Goal: Transaction & Acquisition: Purchase product/service

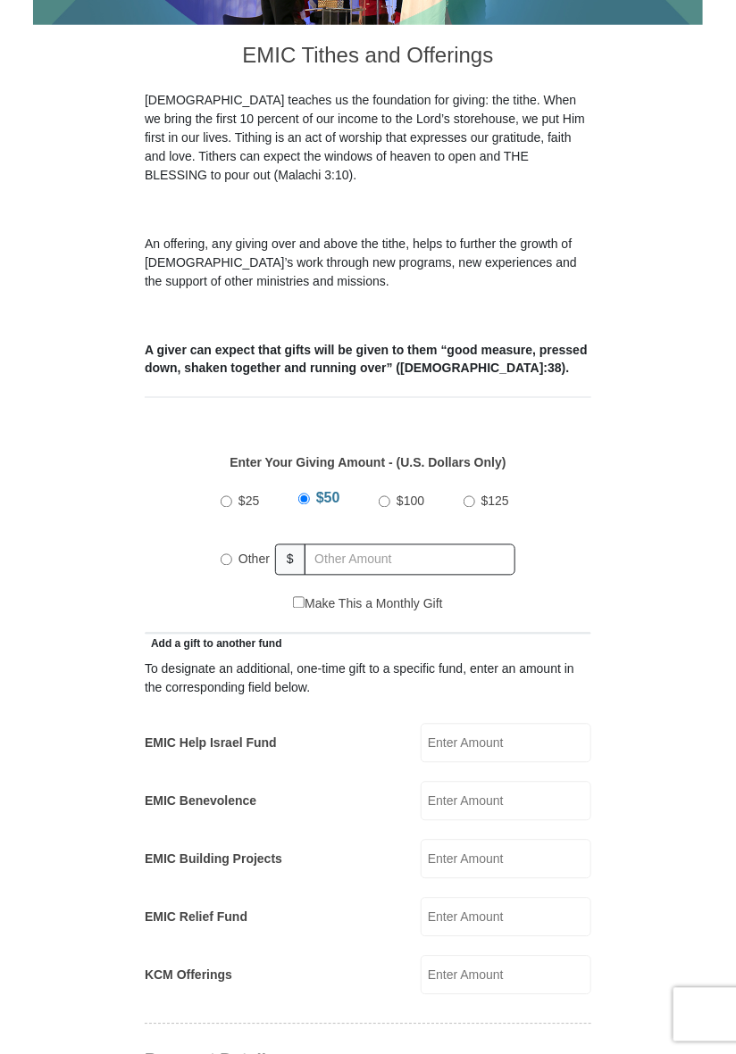
scroll to position [417, 0]
click at [229, 554] on input "Other" at bounding box center [227, 560] width 12 height 12
radio input "true"
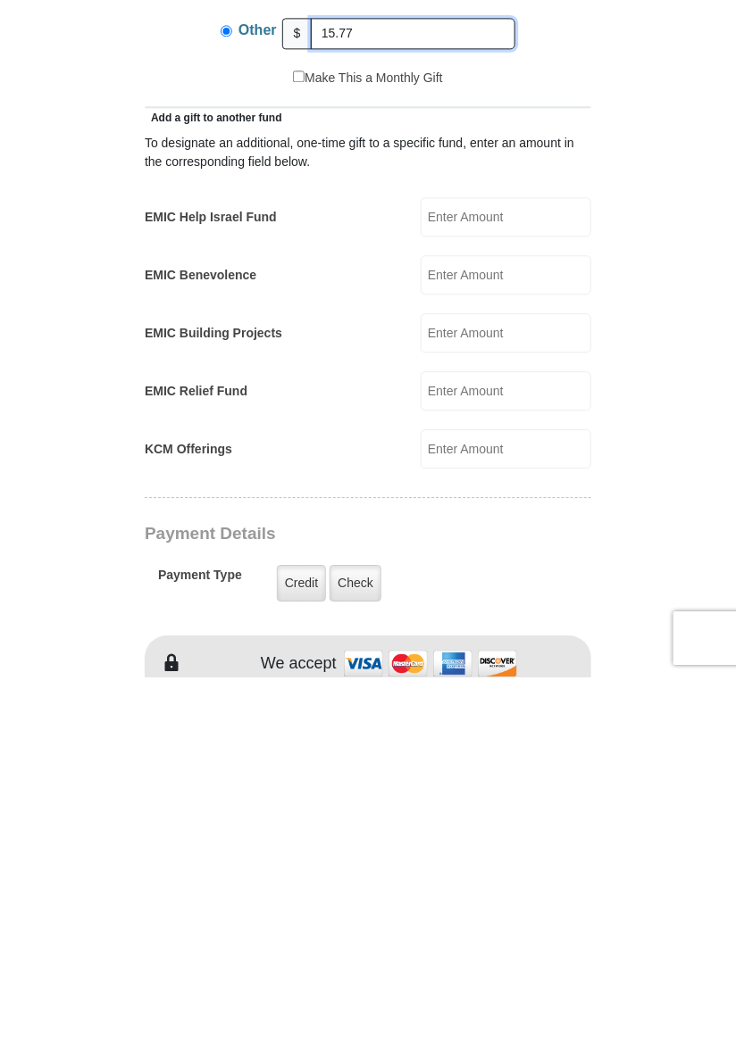
scroll to position [571, 0]
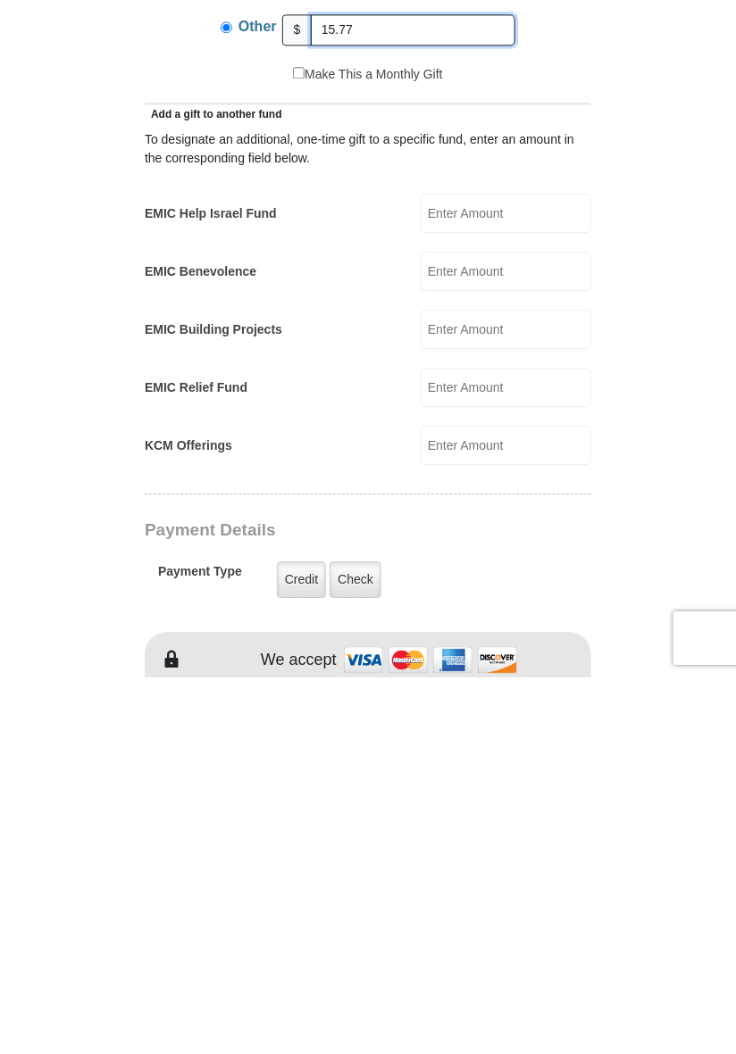
type input "15.77"
click at [646, 796] on form "Eagle Mountain International Church Online Giving Because of gifts like yours, …" at bounding box center [368, 795] width 670 height 2589
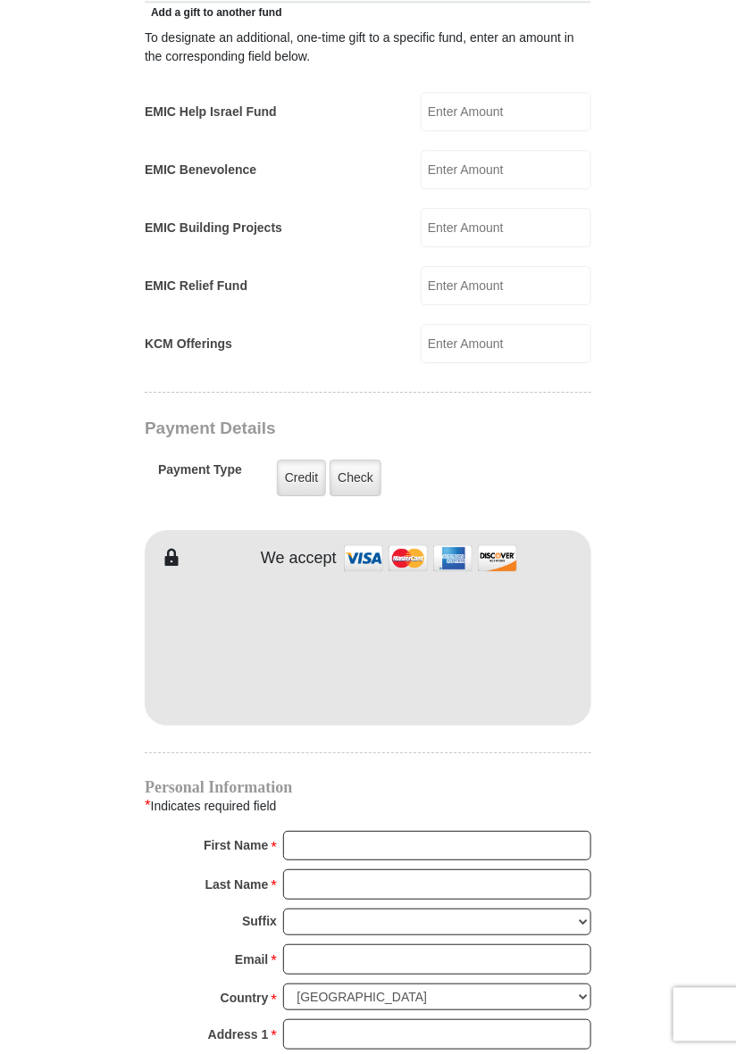
scroll to position [1056, 0]
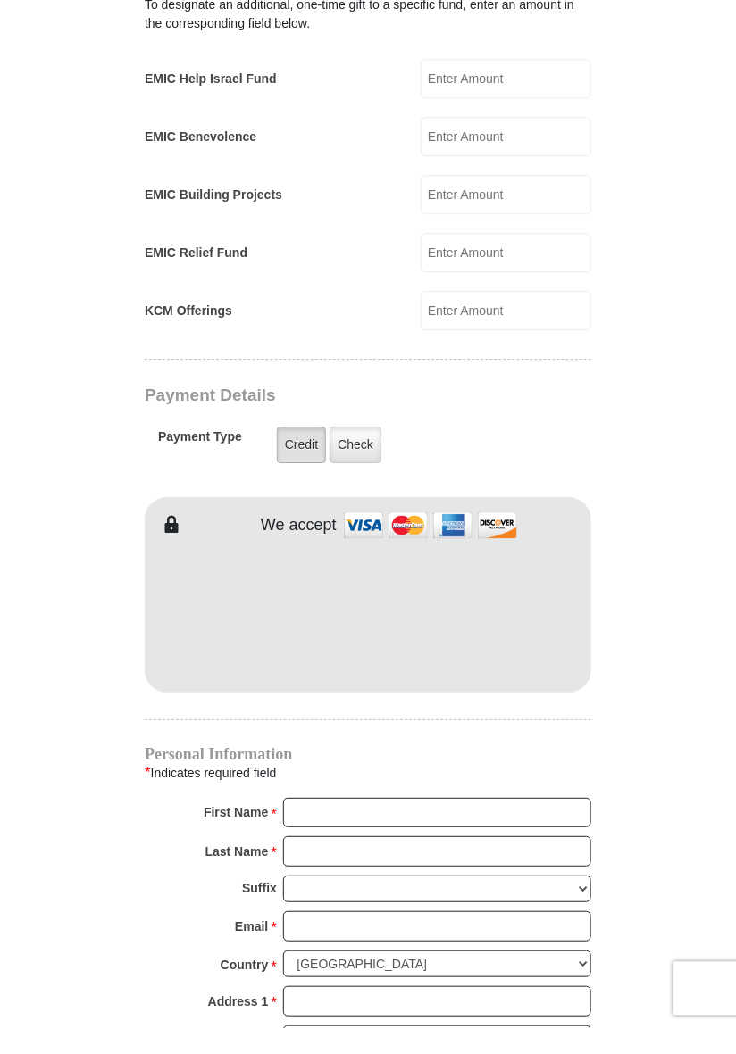
click at [295, 453] on label "Credit" at bounding box center [301, 471] width 49 height 37
click at [0, 0] on input "Credit" at bounding box center [0, 0] width 0 height 0
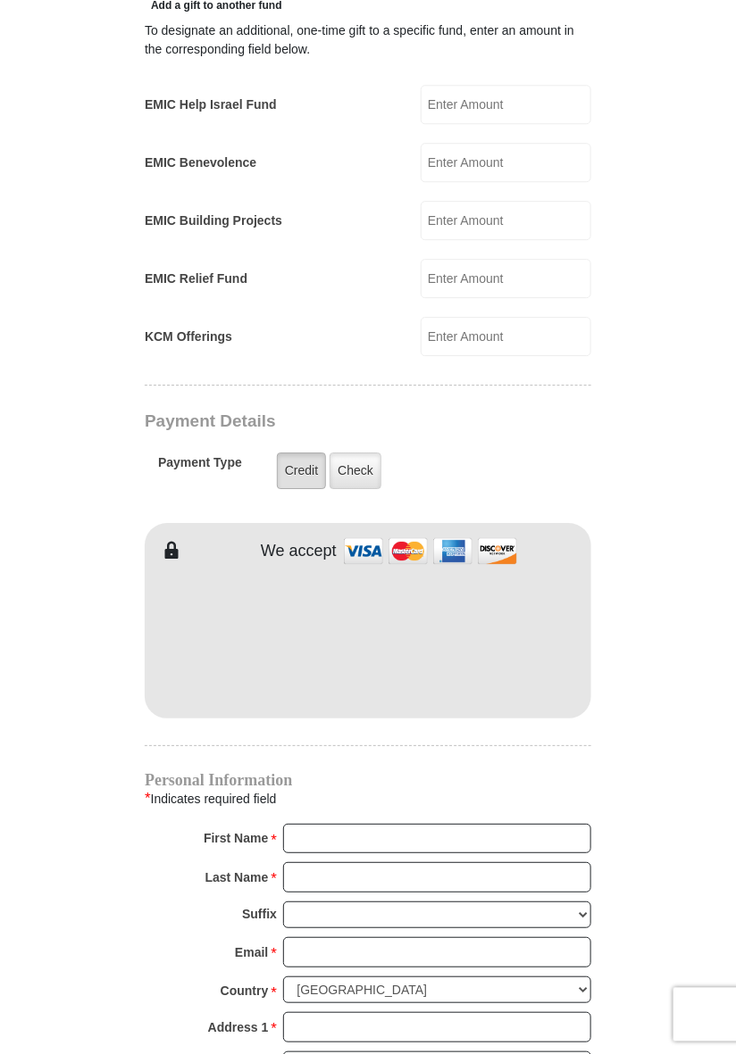
click at [289, 453] on label "Credit" at bounding box center [301, 471] width 49 height 37
click at [0, 0] on input "Credit" at bounding box center [0, 0] width 0 height 0
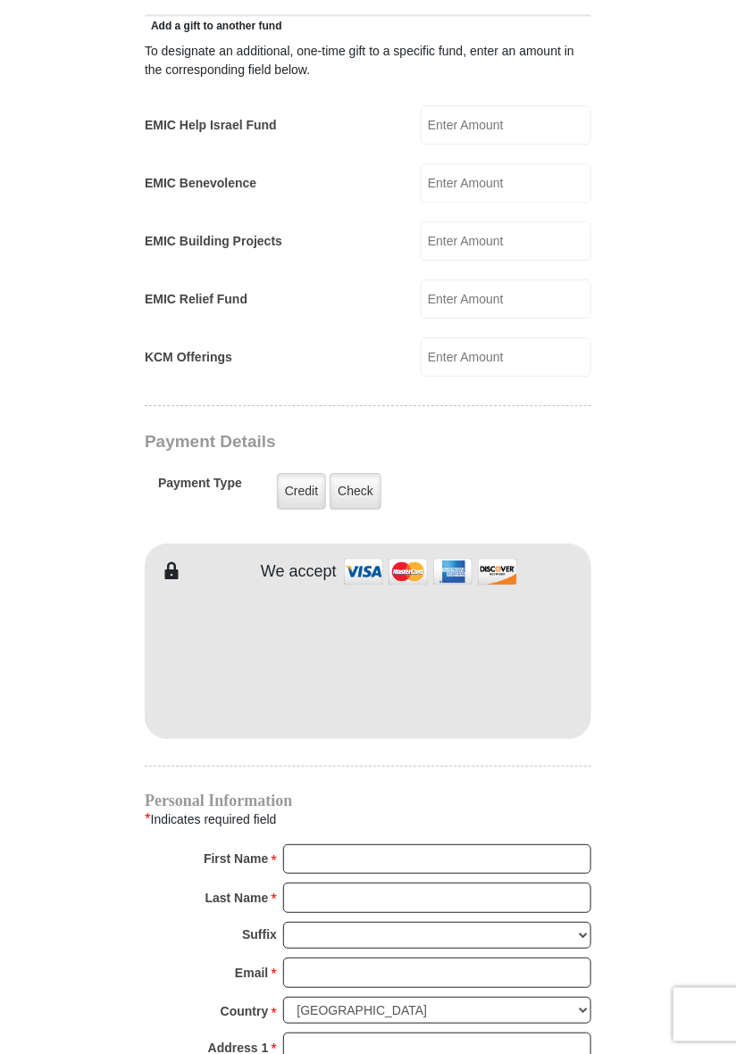
scroll to position [1044, 0]
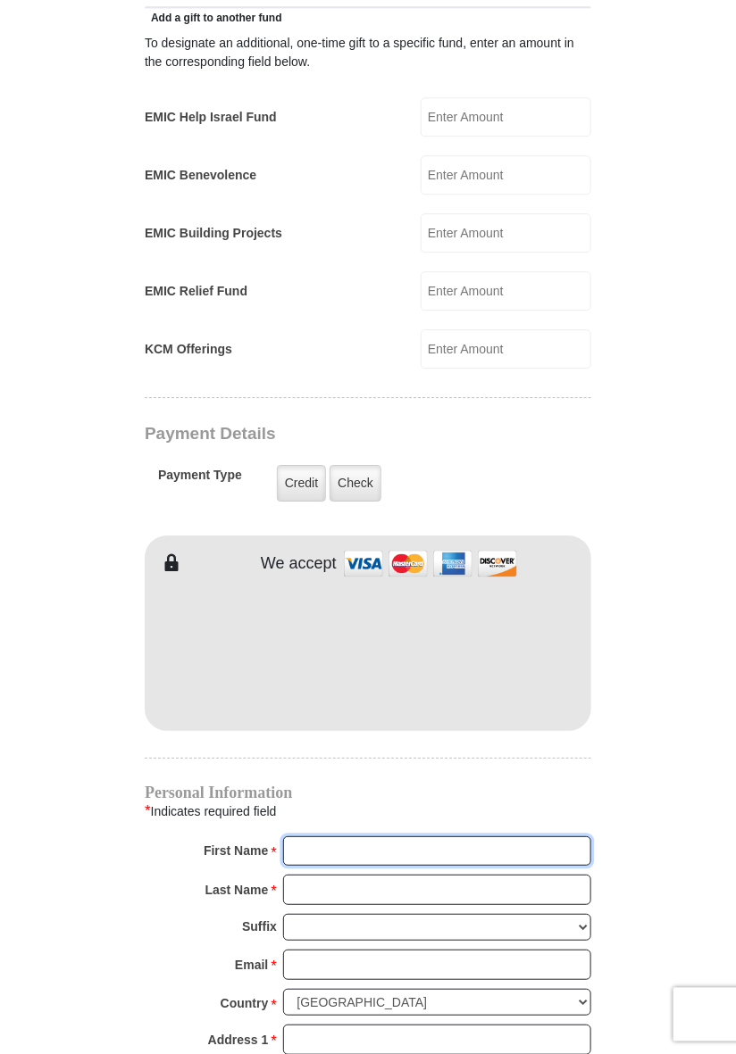
click at [336, 837] on input "First Name *" at bounding box center [437, 852] width 308 height 30
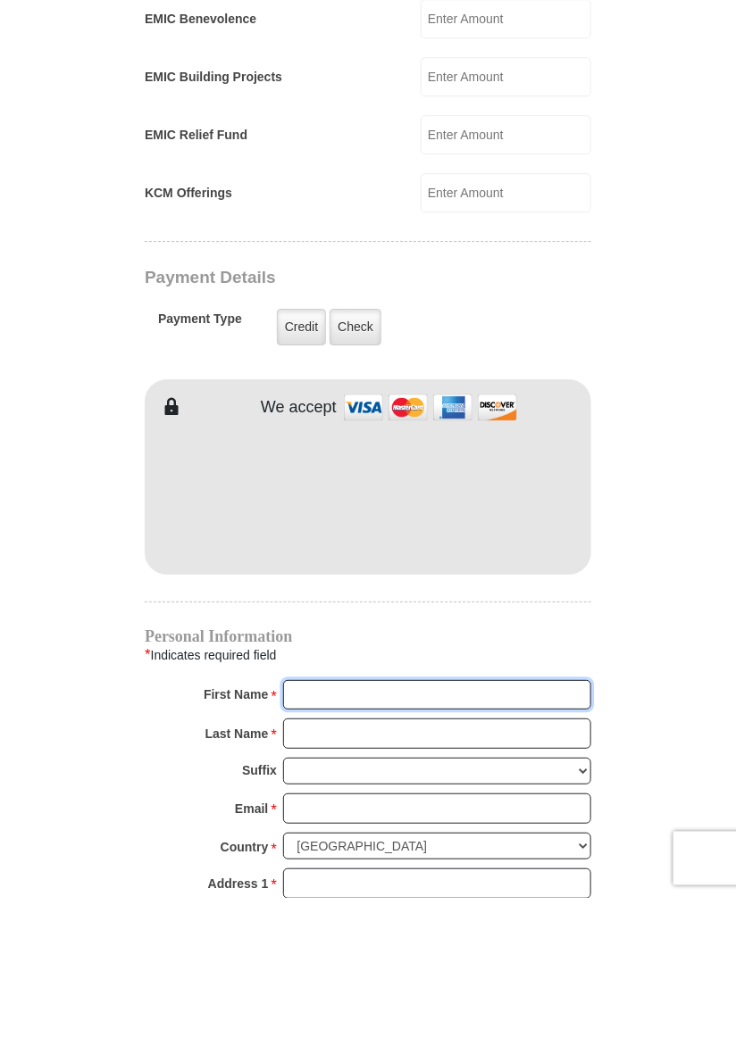
scroll to position [1171, 0]
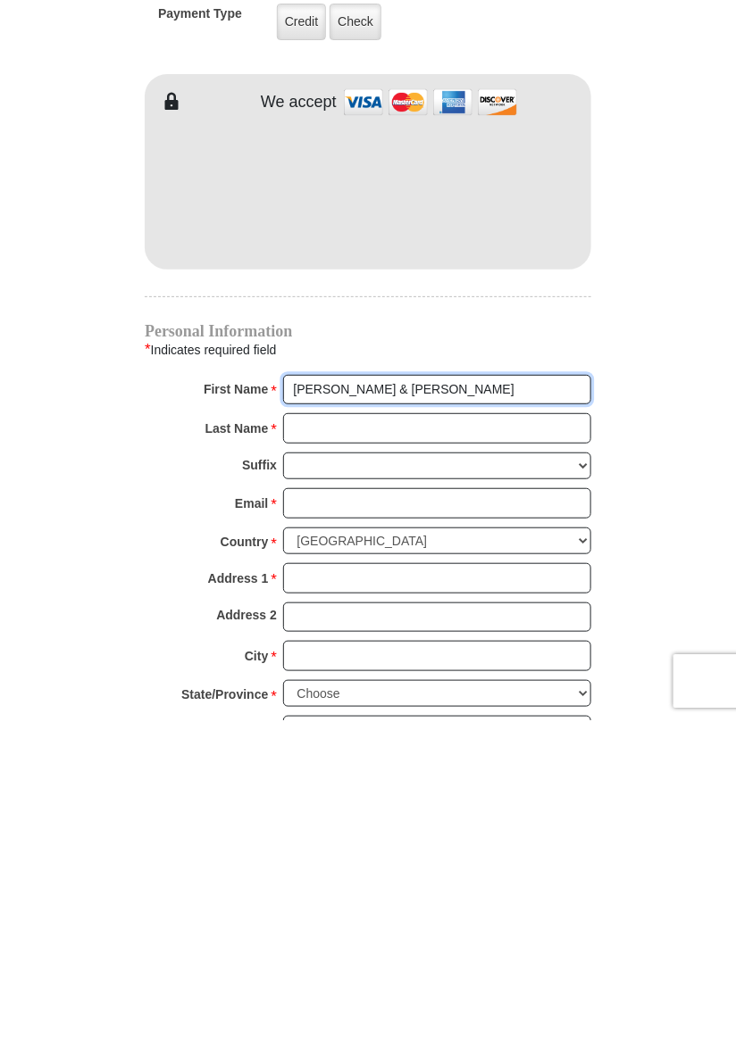
type input "Roy & Eleanor"
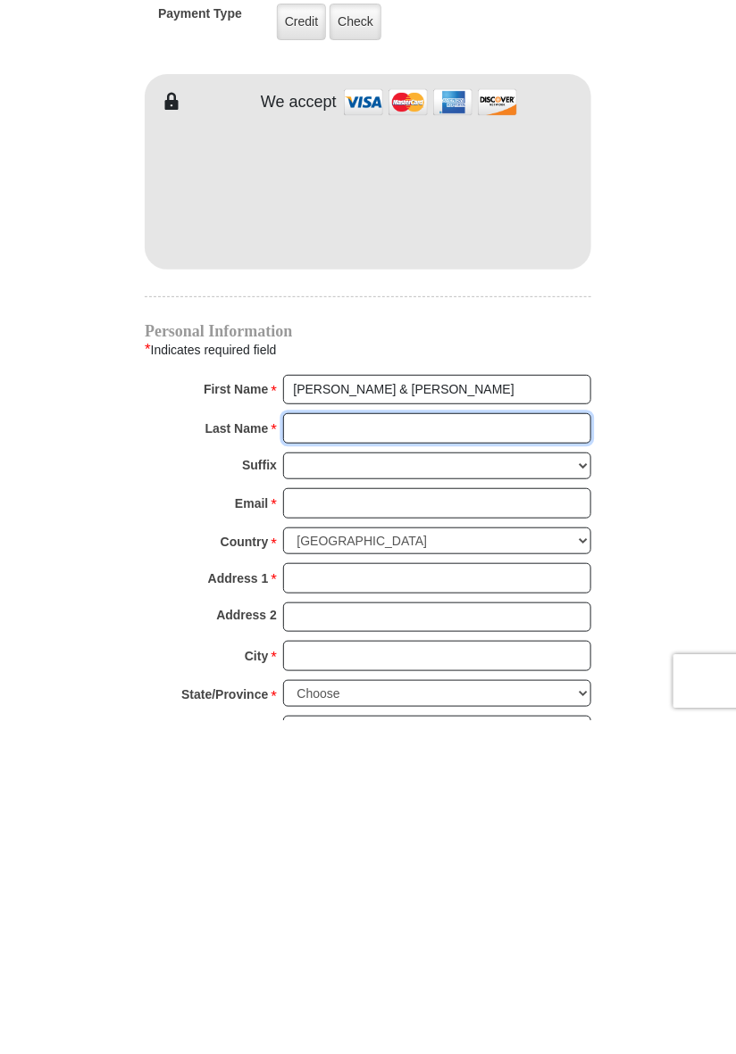
click at [315, 747] on input "Last Name *" at bounding box center [437, 762] width 308 height 30
type input "Schmid"
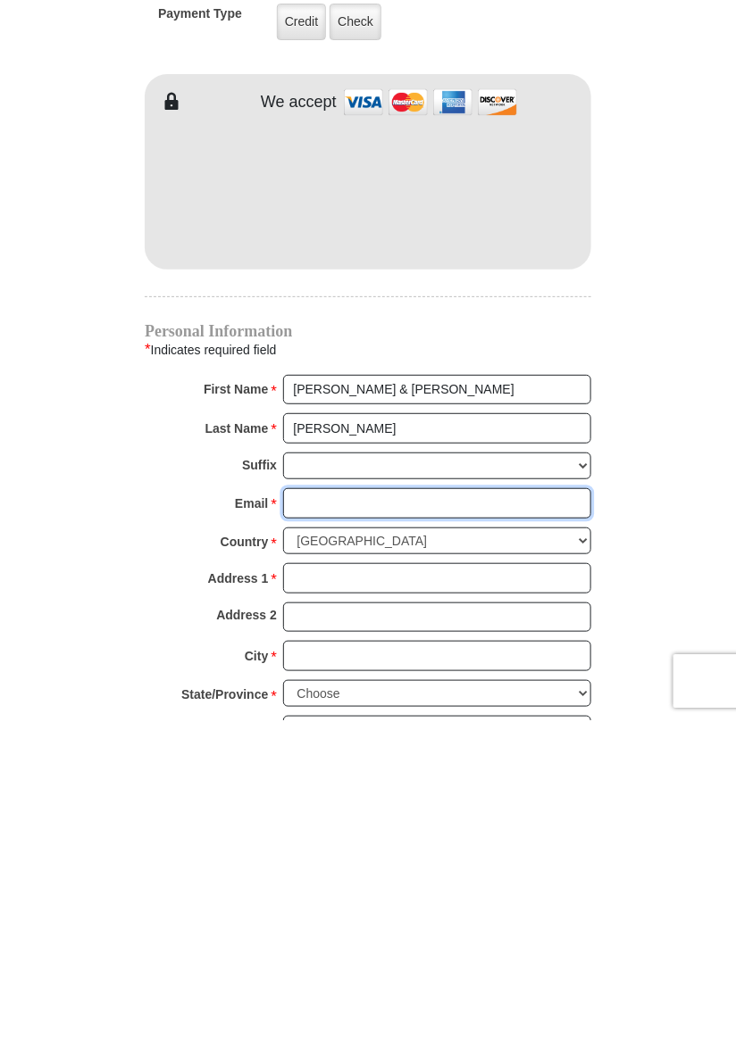
click at [346, 822] on input "Email *" at bounding box center [437, 837] width 308 height 30
type input "royels1231@gmail.com"
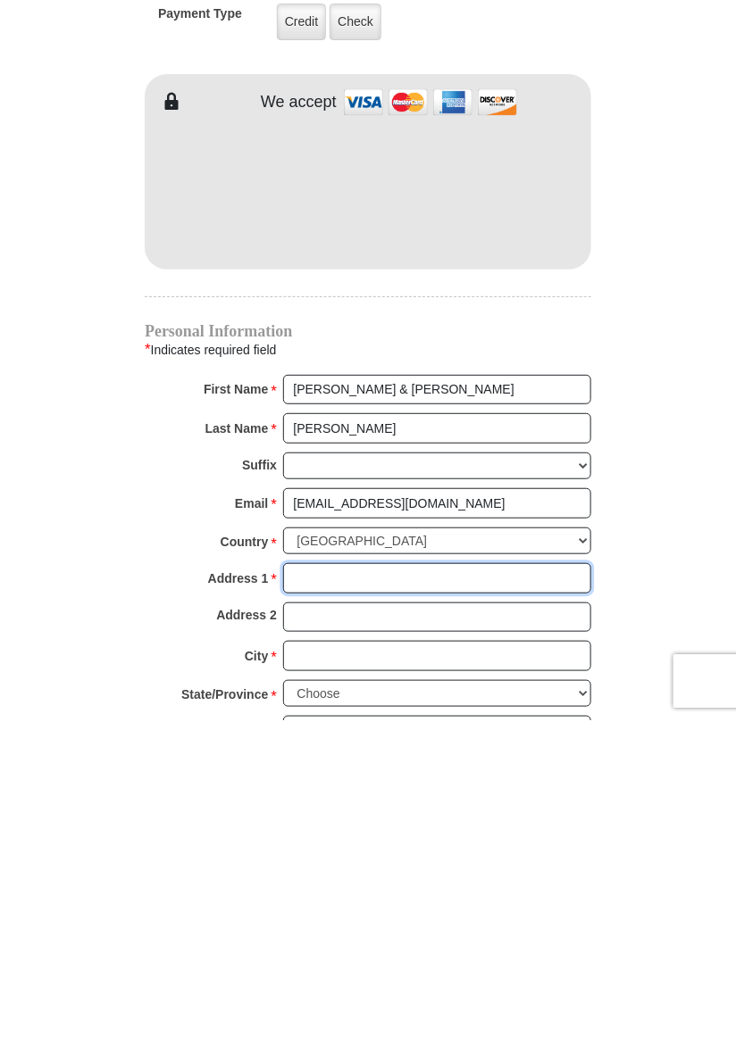
click at [361, 897] on input "Address 1 *" at bounding box center [437, 912] width 308 height 30
type input "620 Rockledge Dr"
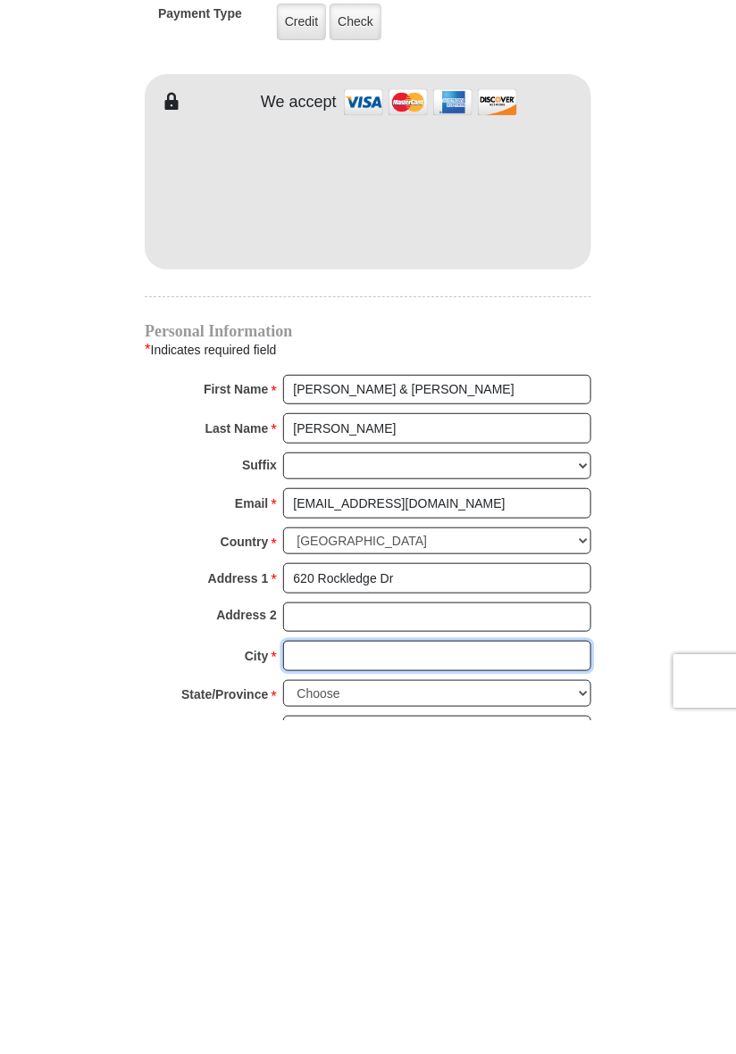
type input "Saginaw"
select select "TX"
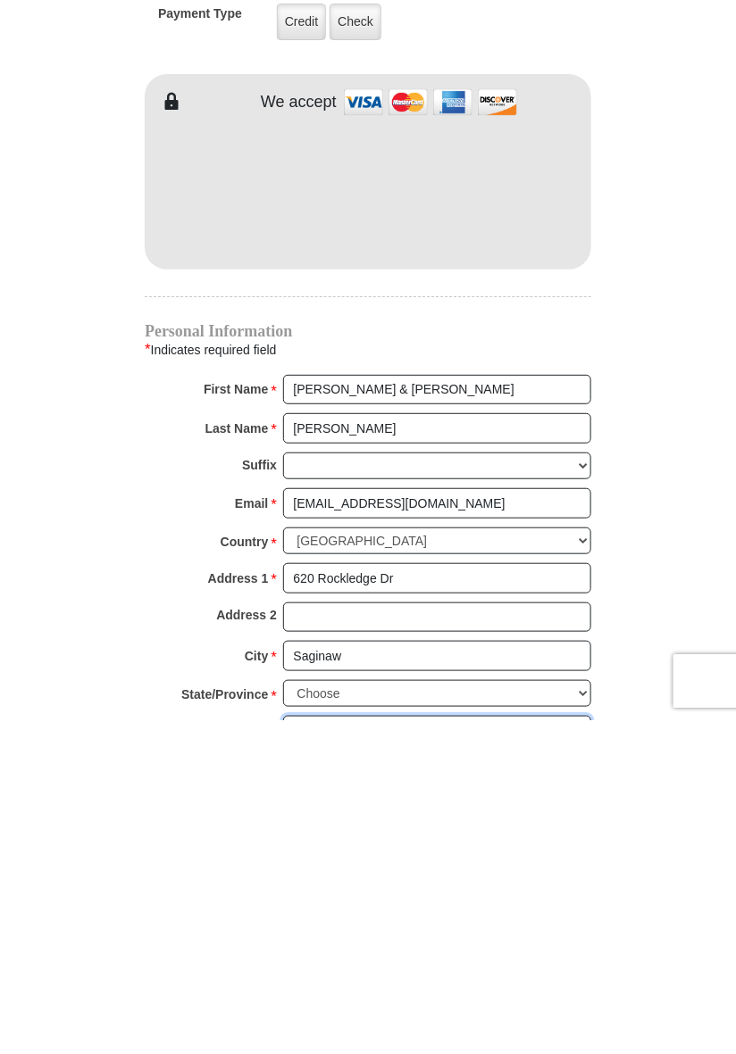
type input "76179"
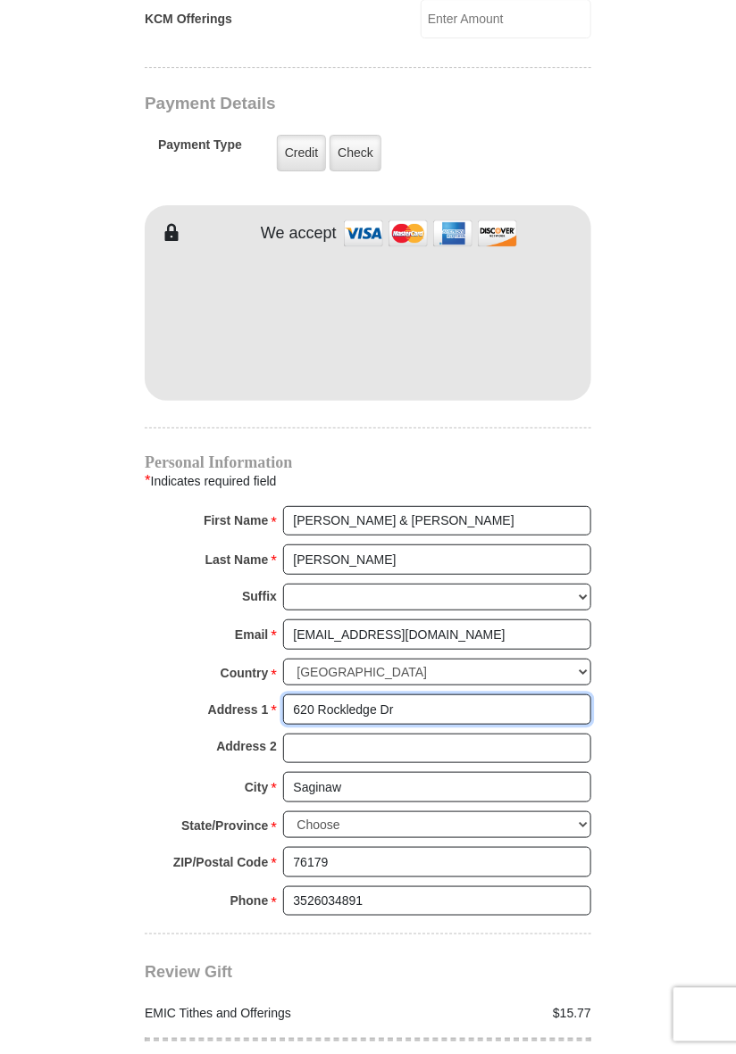
scroll to position [1375, 0]
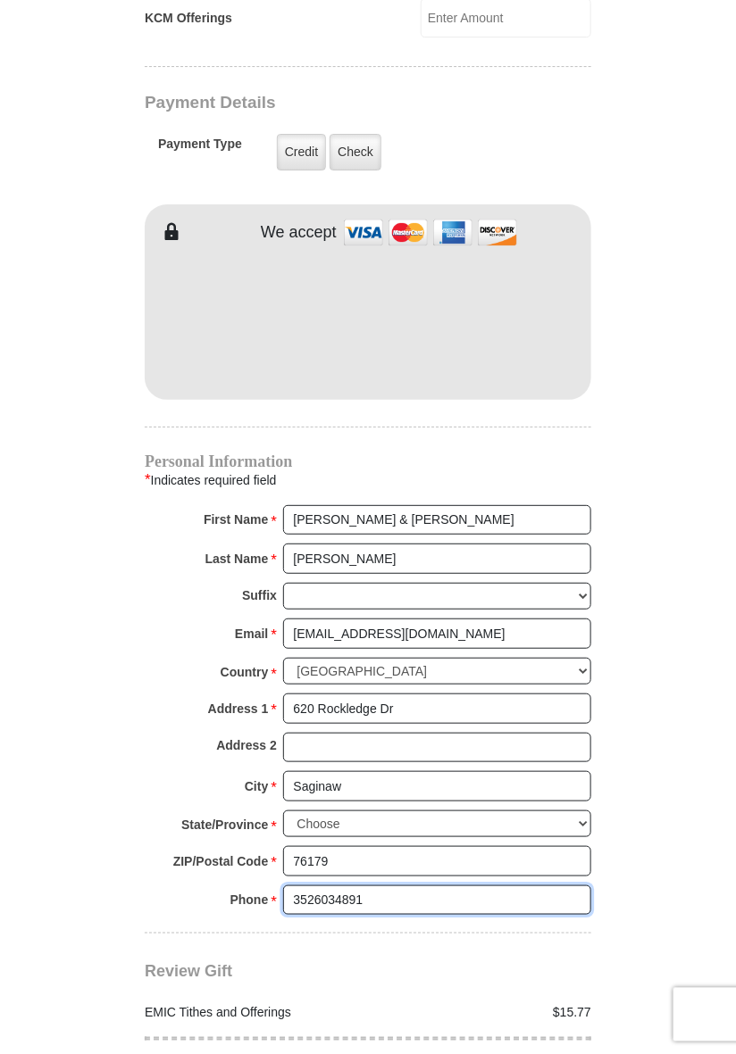
click at [384, 886] on input "3526034891" at bounding box center [437, 901] width 308 height 30
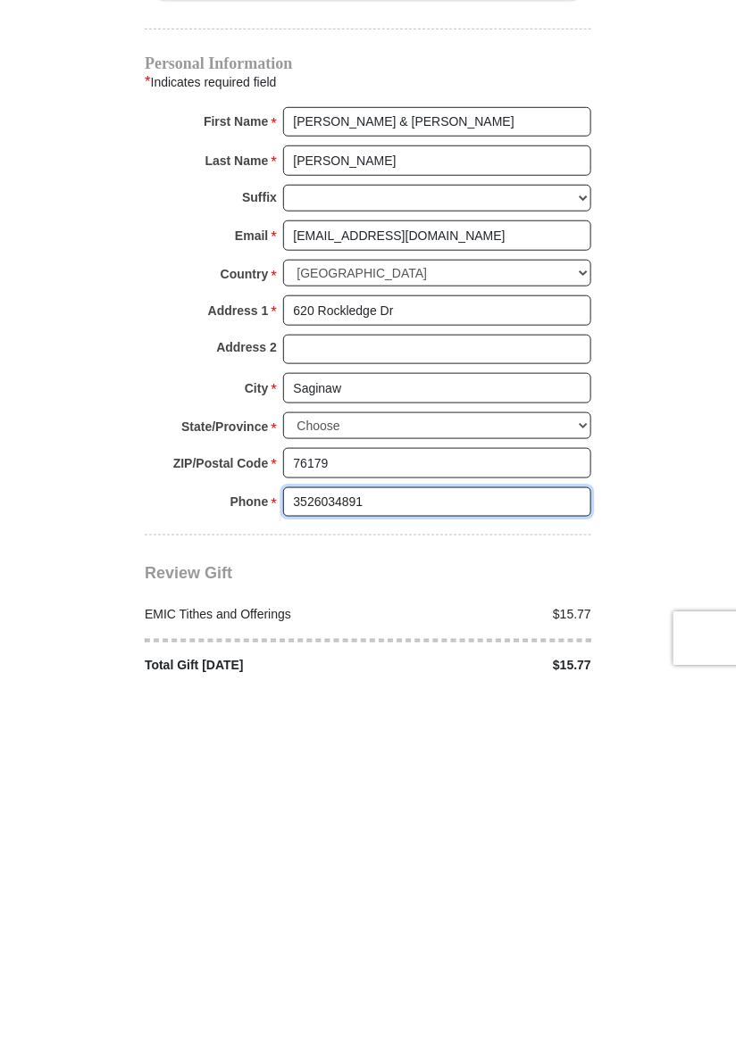
scroll to position [1530, 0]
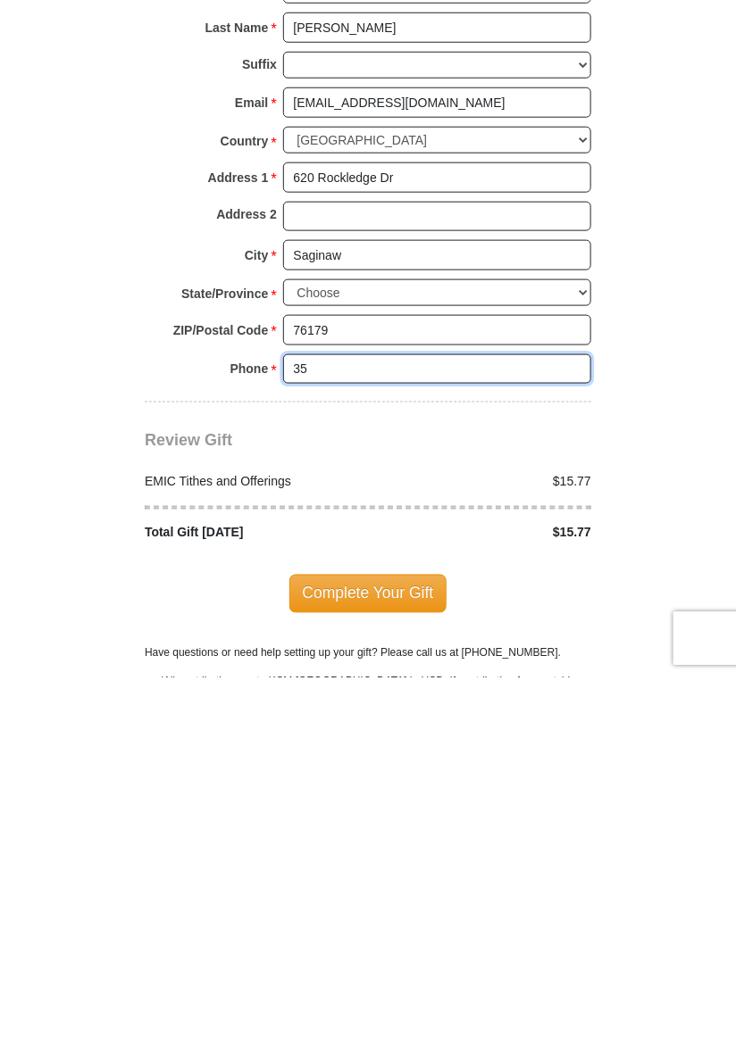
type input "3"
type input "93"
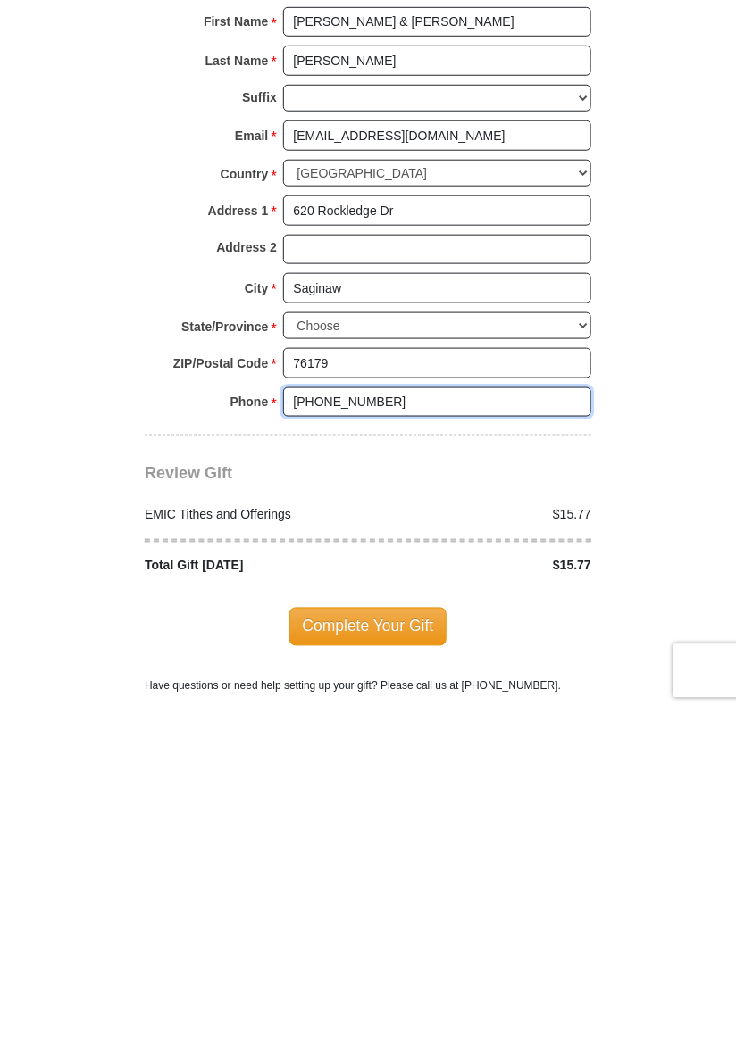
scroll to position [1529, 0]
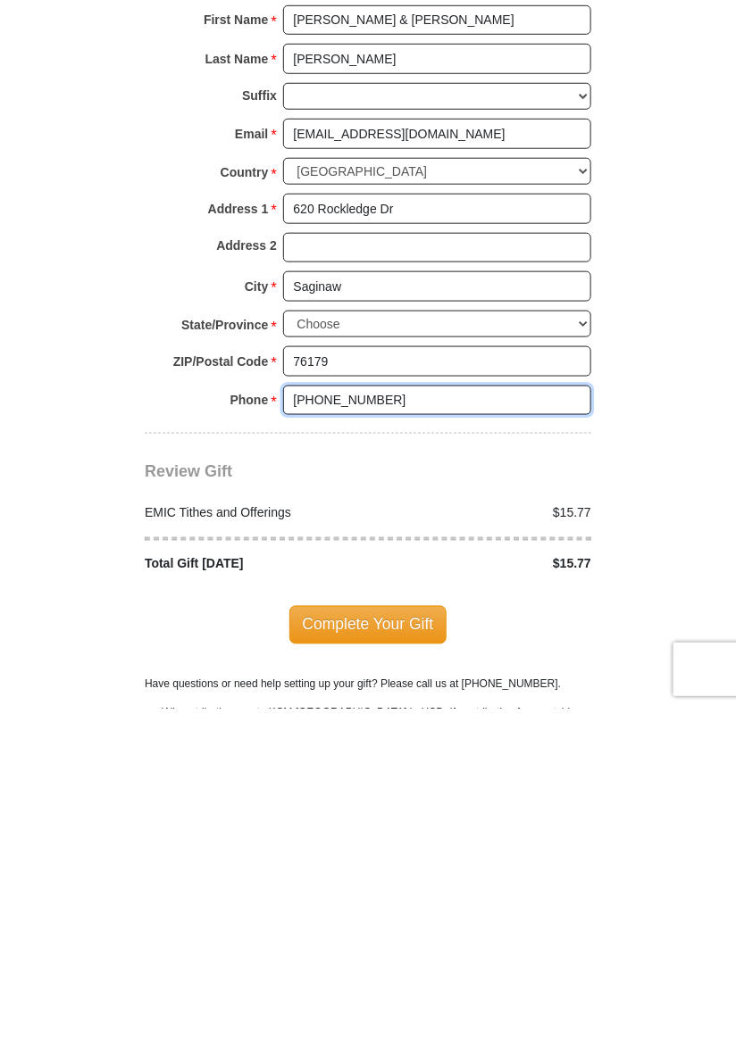
type input "936-307-5207"
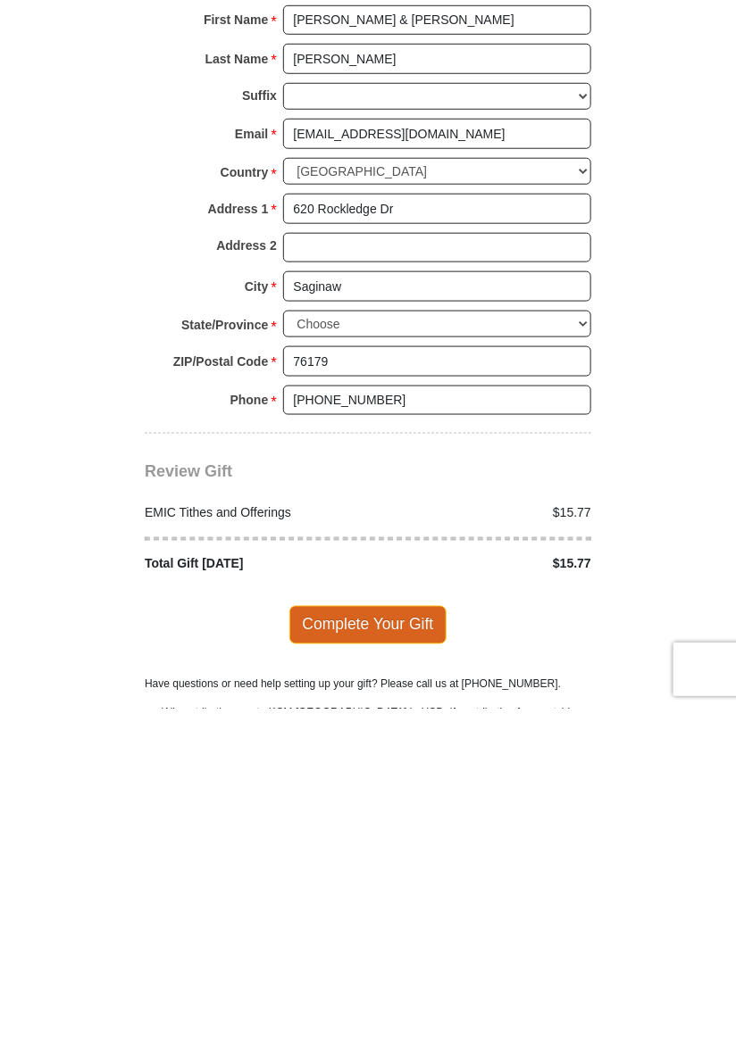
click at [381, 952] on span "Complete Your Gift" at bounding box center [368, 970] width 158 height 37
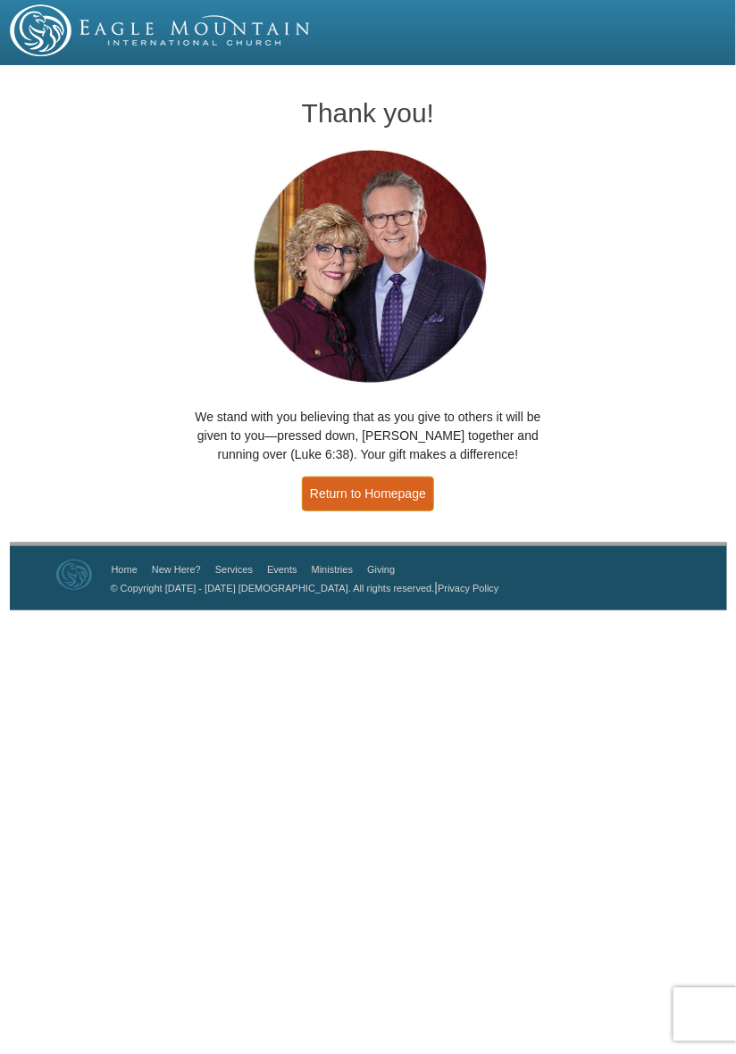
click at [366, 498] on link "Return to Homepage" at bounding box center [368, 494] width 132 height 35
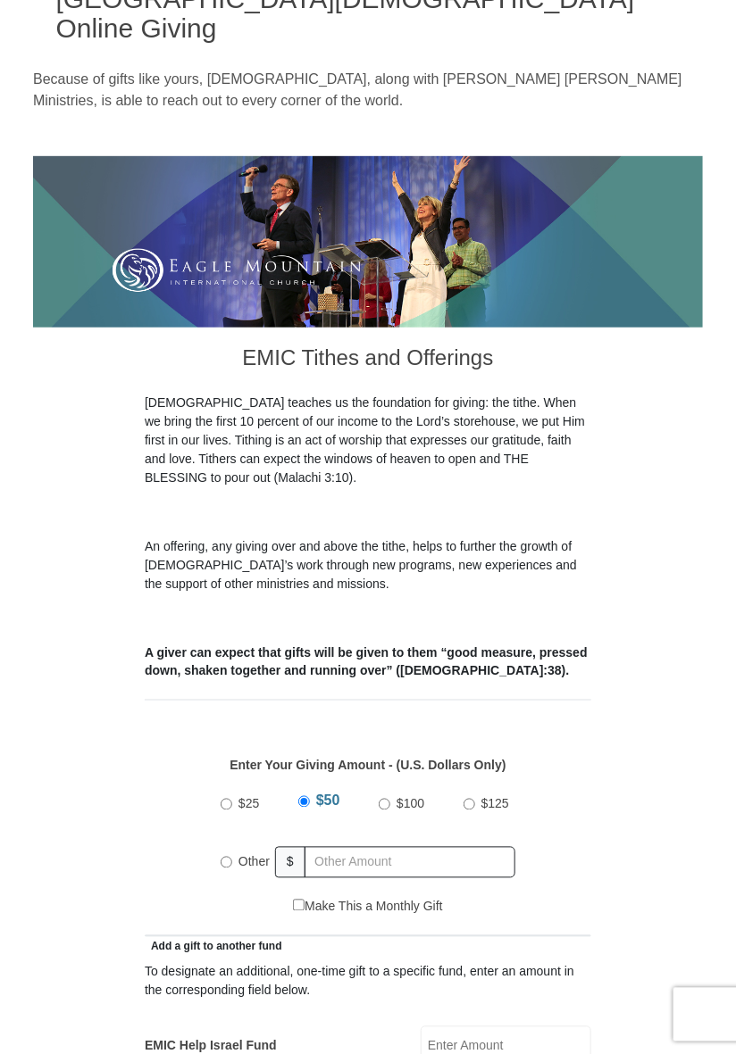
scroll to position [114, 0]
click at [221, 857] on input "Other" at bounding box center [227, 863] width 12 height 12
radio input "true"
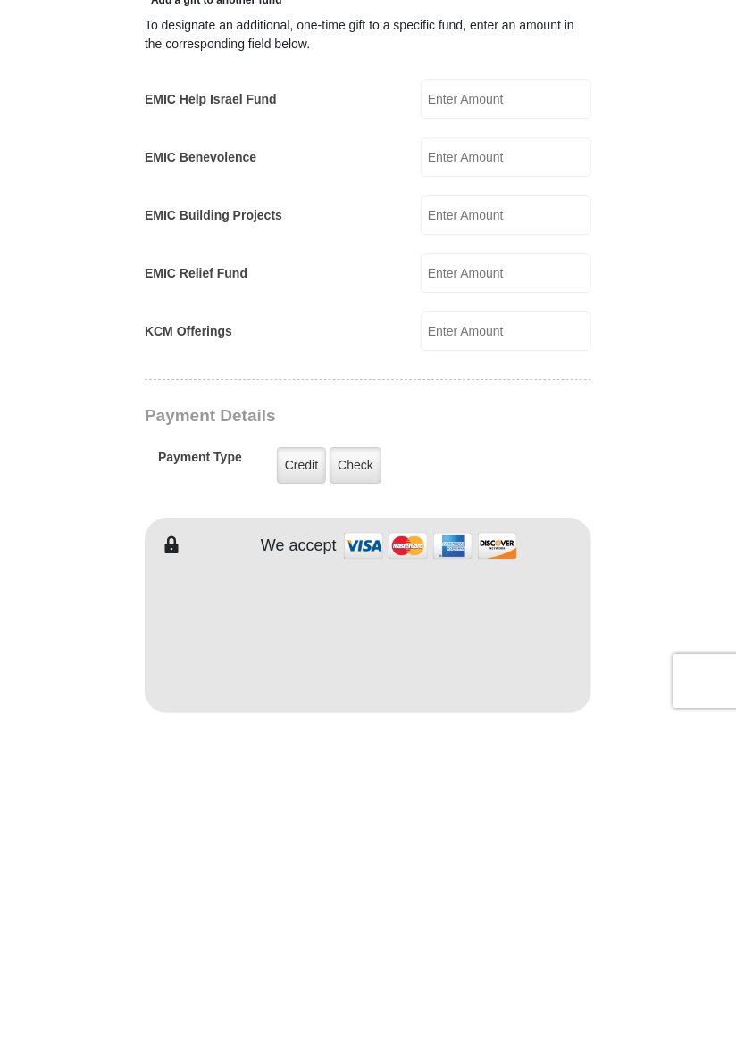
scroll to position [729, 0]
type input "136.38"
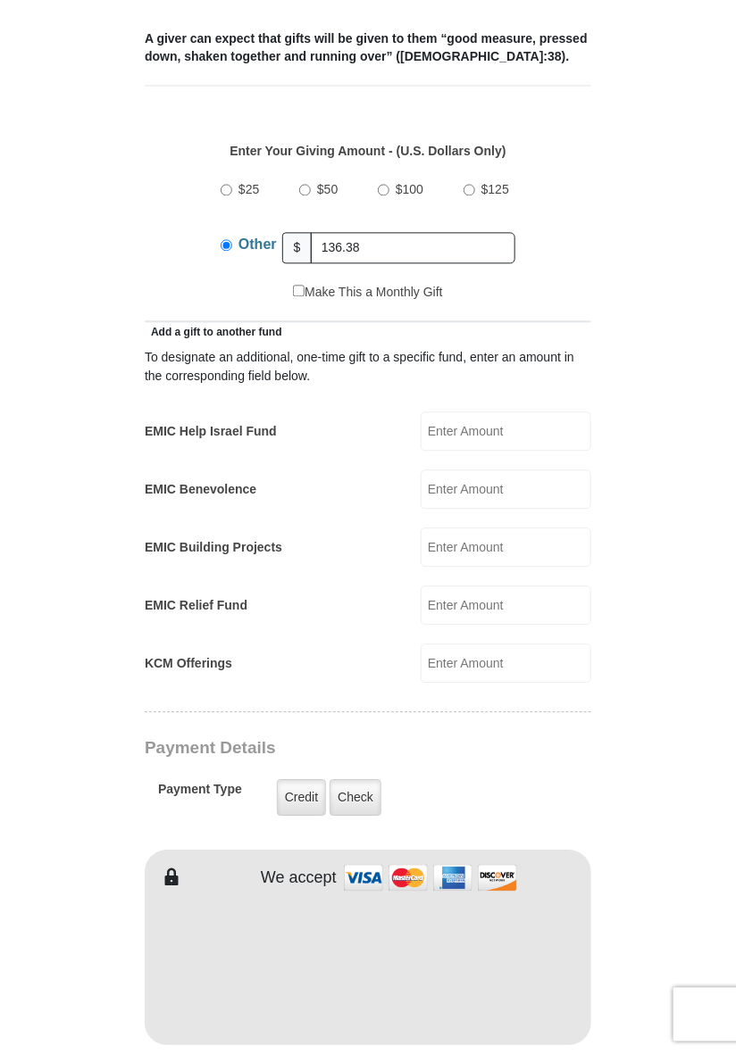
type input "Roy &"
type input "Schmid"
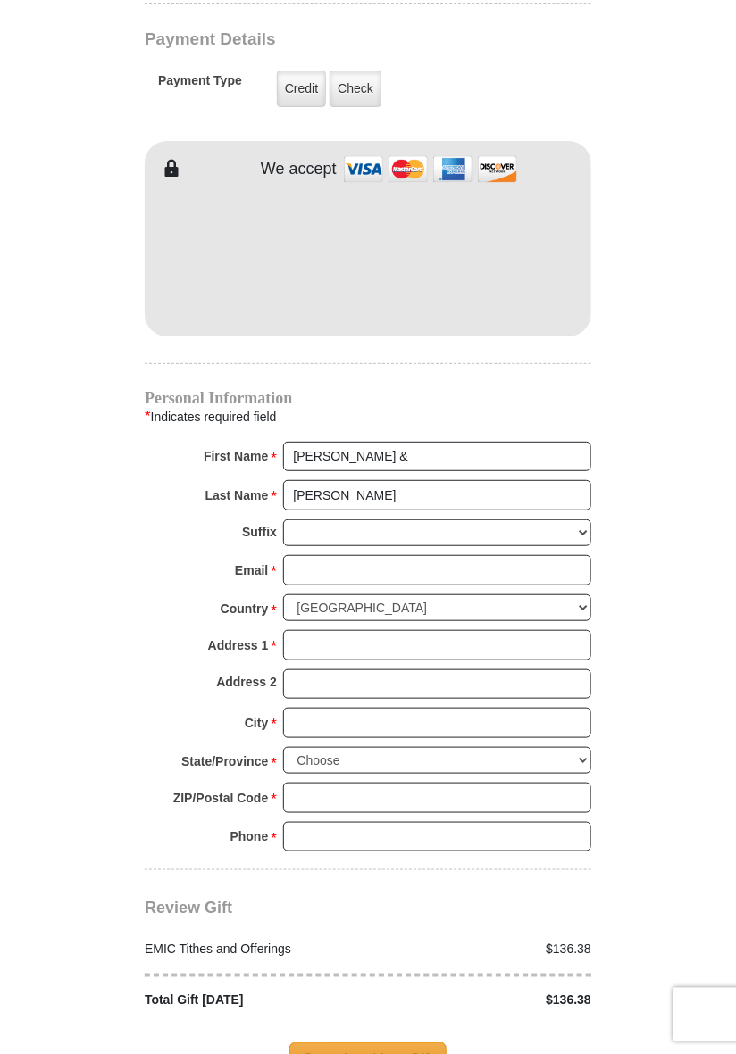
scroll to position [1439, 0]
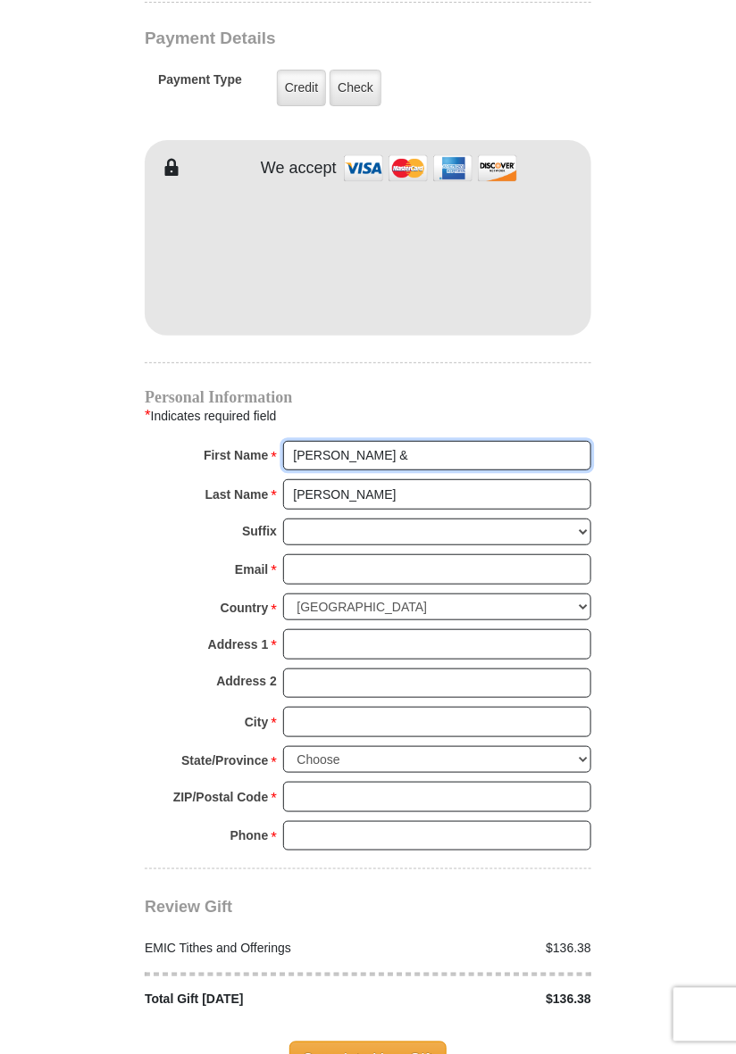
click at [359, 441] on input "Roy &" at bounding box center [437, 456] width 308 height 30
type input "Roy & Eleanor"
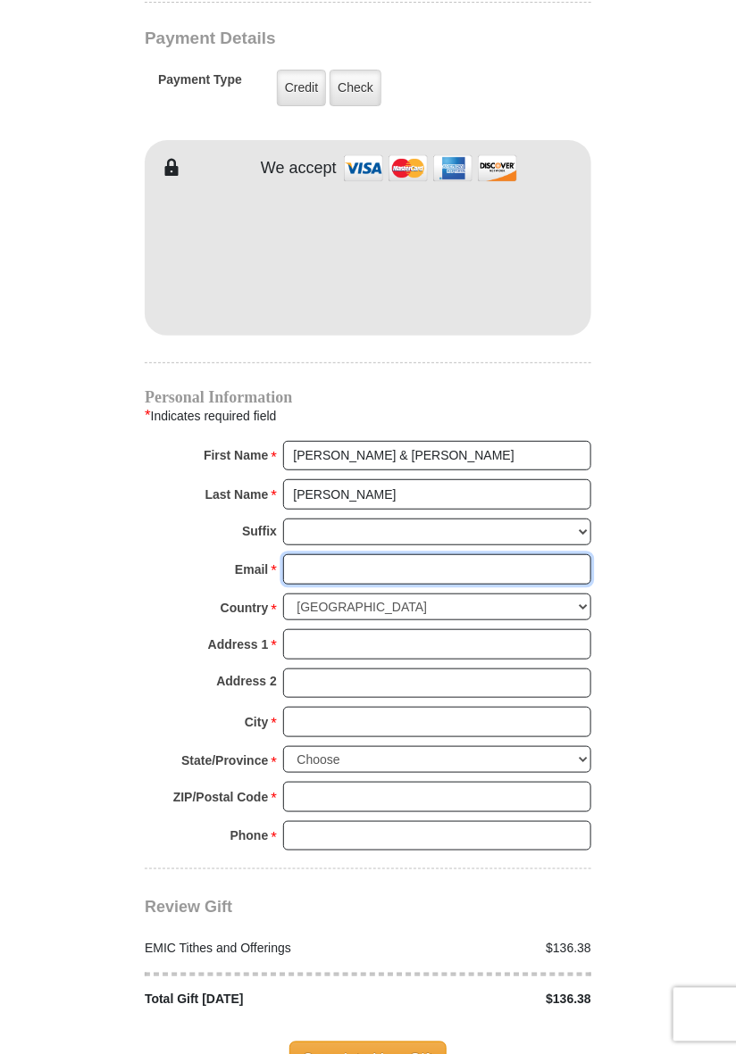
click at [353, 554] on input "Email *" at bounding box center [437, 569] width 308 height 30
type input "royels1231@gmail.com"
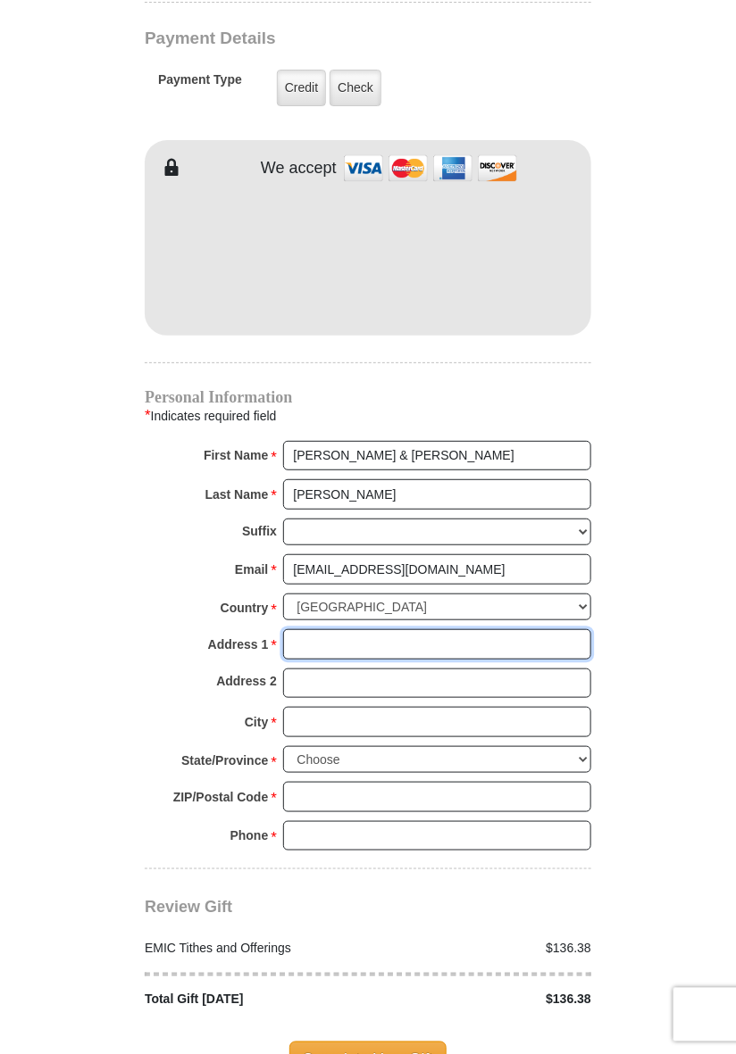
click at [359, 629] on input "Address 1 *" at bounding box center [437, 644] width 308 height 30
type input "620 Rockledge Dr"
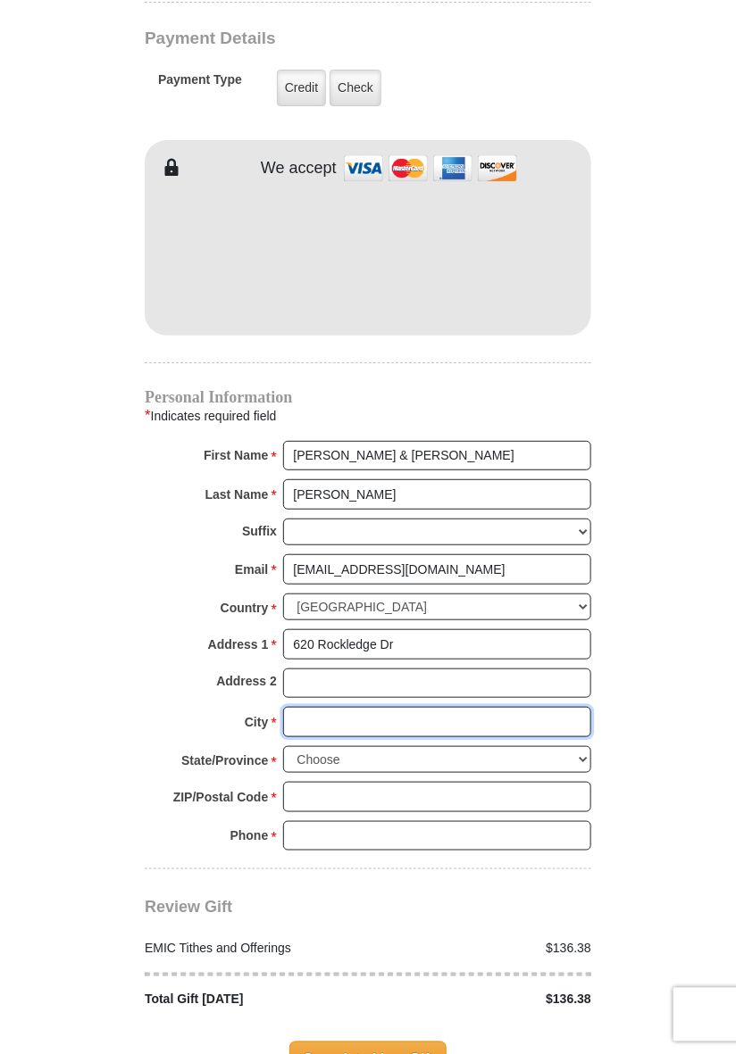
type input "Saginaw"
select select "TX"
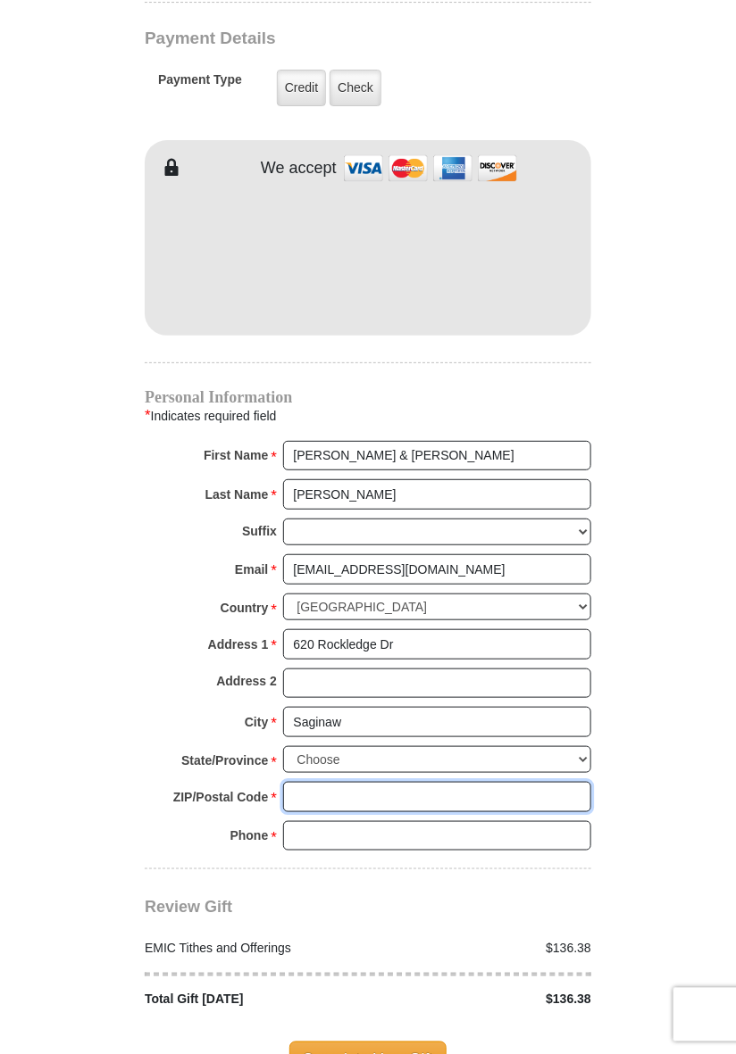
type input "76179"
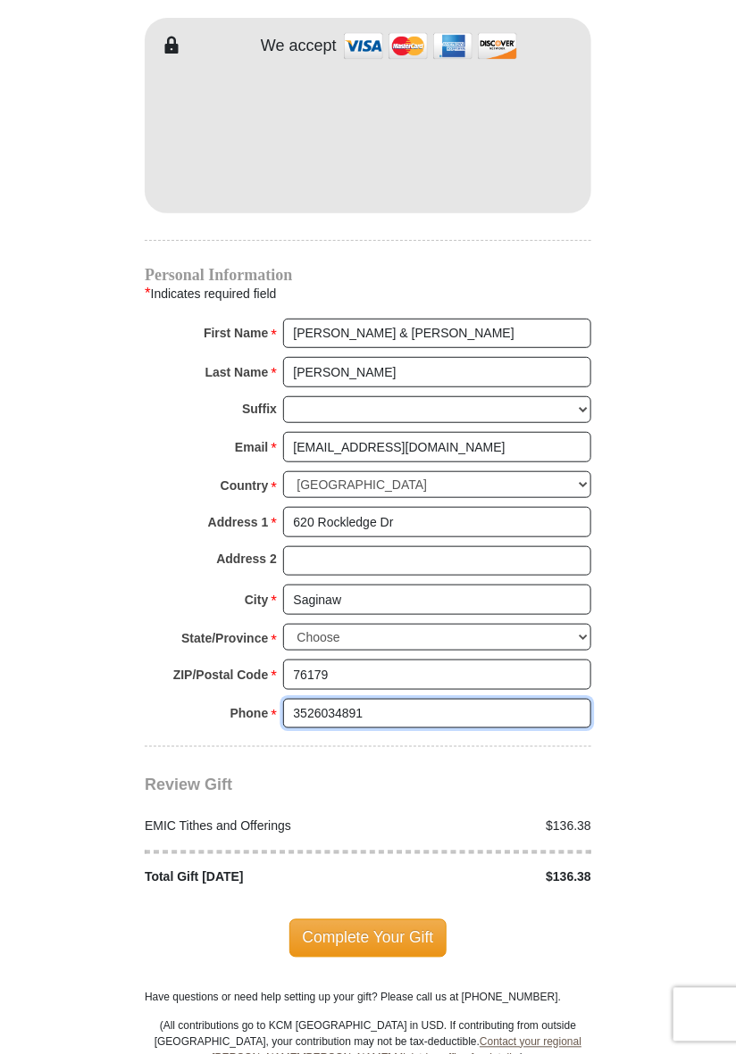
click at [386, 699] on input "3526034891" at bounding box center [437, 714] width 308 height 30
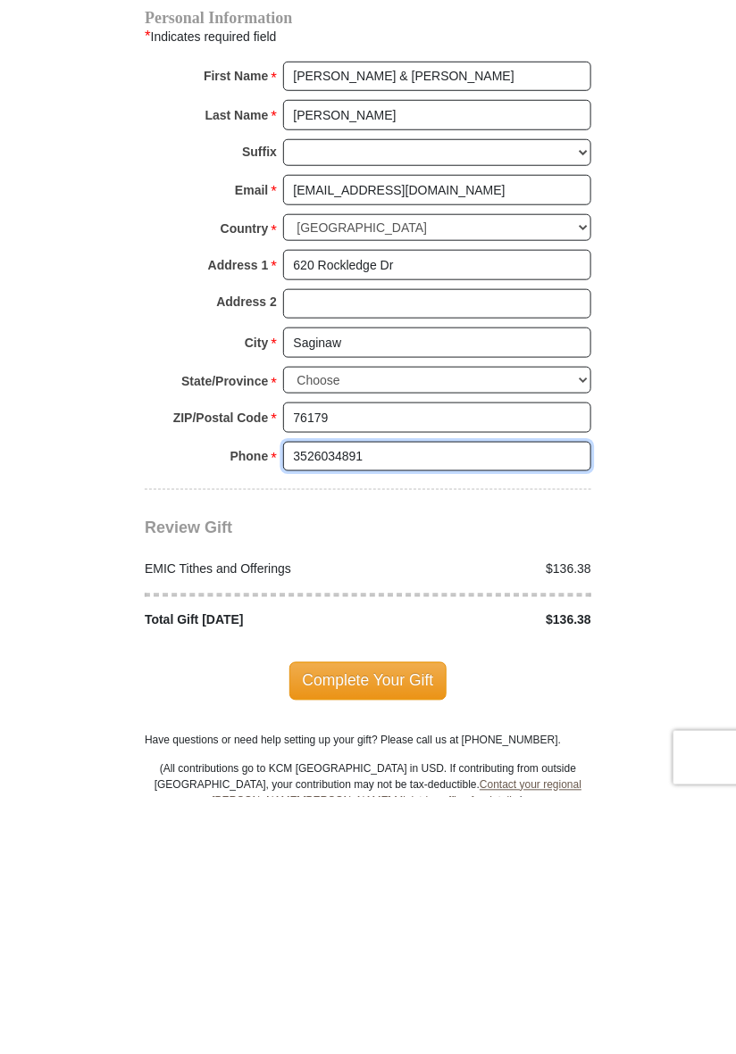
scroll to position [1562, 0]
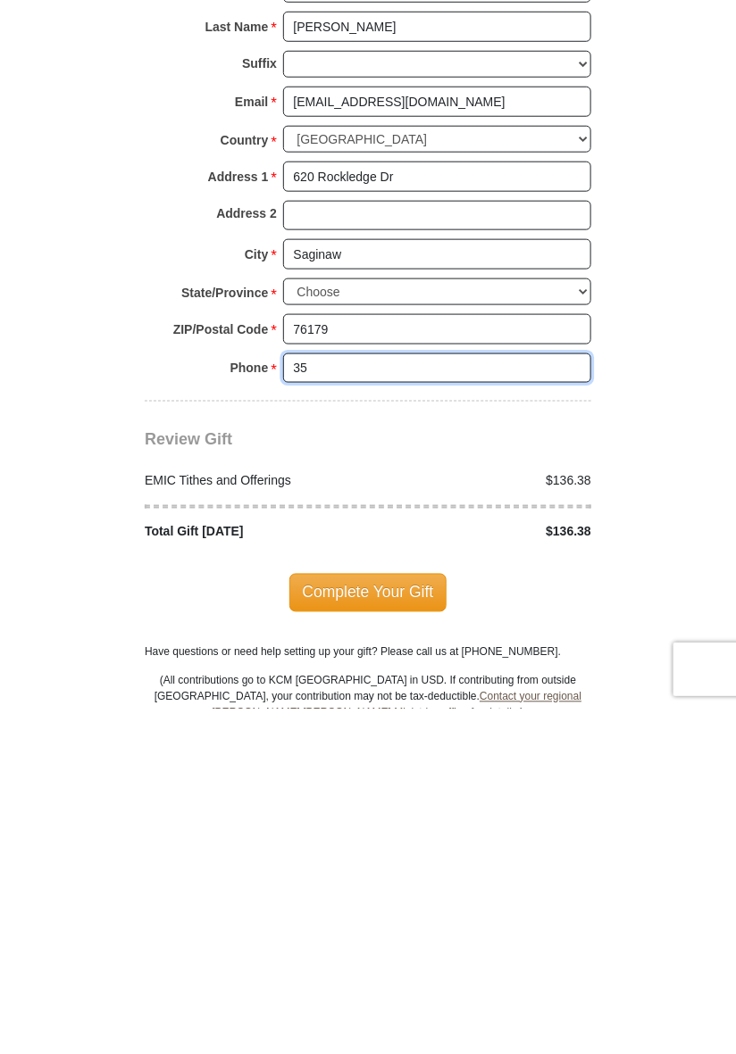
type input "3"
type input "93"
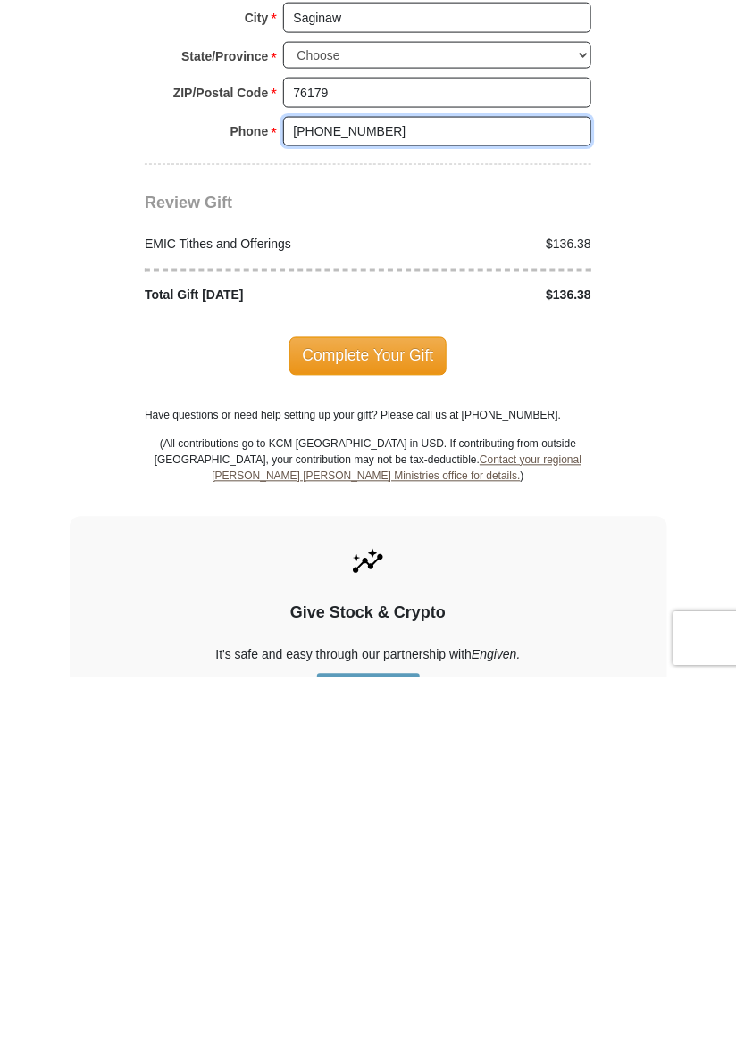
scroll to position [1770, 0]
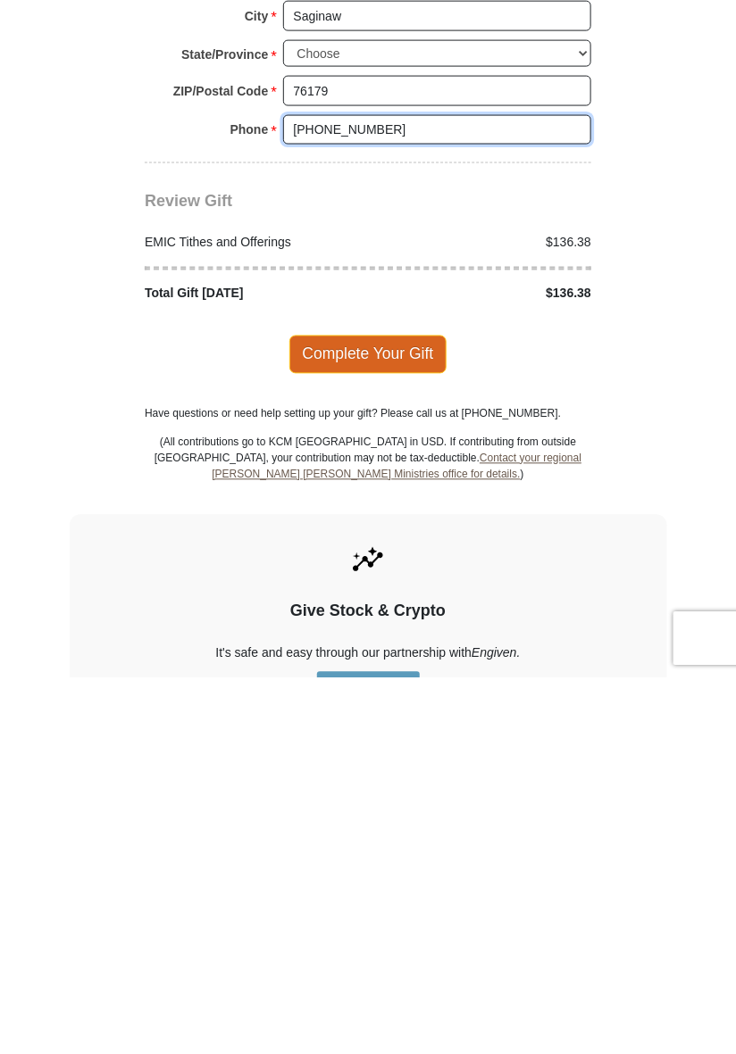
type input "936-307-5207"
click at [379, 712] on span "Complete Your Gift" at bounding box center [368, 730] width 158 height 37
